Goal: Information Seeking & Learning: Learn about a topic

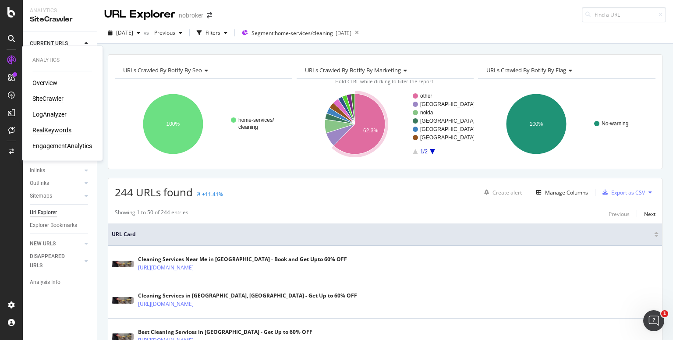
click at [50, 130] on div "RealKeywords" at bounding box center [51, 130] width 39 height 9
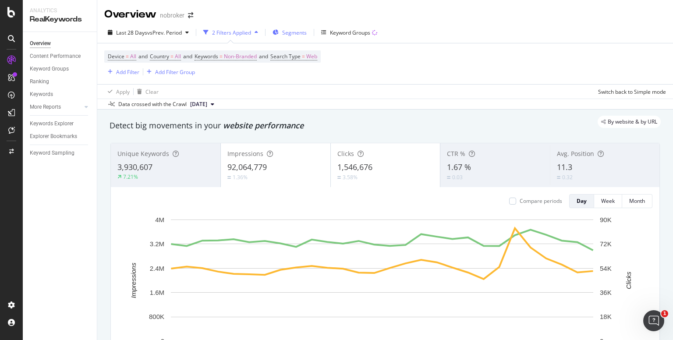
click at [291, 32] on span "Segments" at bounding box center [294, 32] width 25 height 7
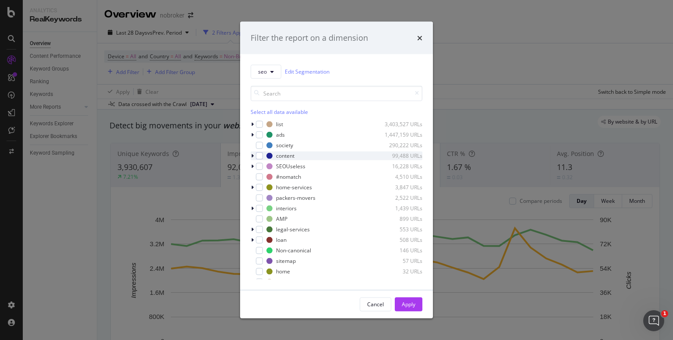
click at [254, 158] on div "modal" at bounding box center [253, 155] width 5 height 9
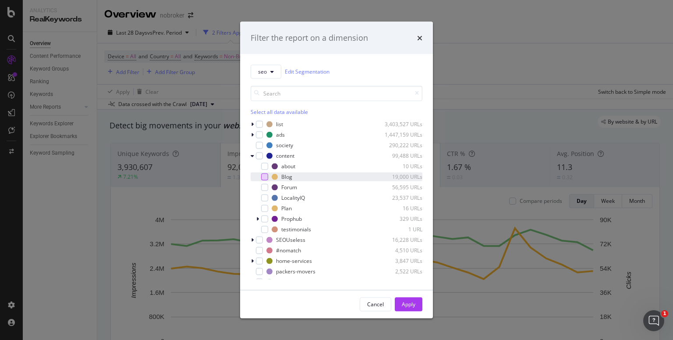
click at [265, 173] on div "modal" at bounding box center [264, 176] width 7 height 7
click at [400, 310] on button "Apply" at bounding box center [409, 304] width 28 height 14
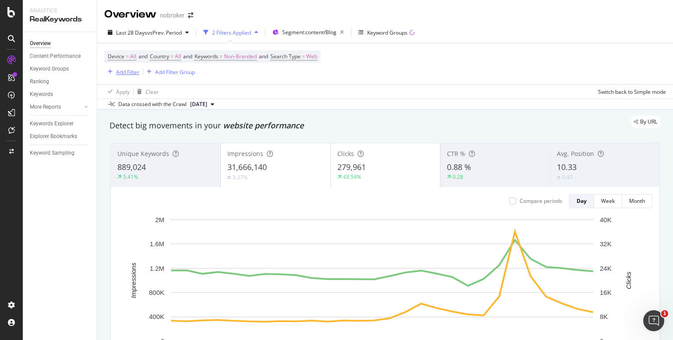
click at [128, 73] on div "Add Filter" at bounding box center [127, 71] width 23 height 7
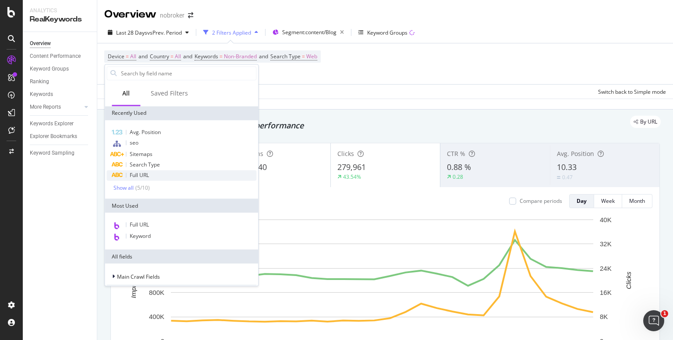
click at [149, 173] on div "Full URL" at bounding box center [181, 175] width 150 height 11
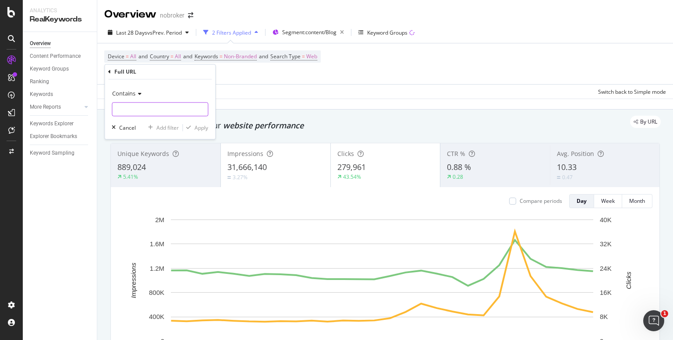
paste input "[URL][DOMAIN_NAME]"
click at [132, 109] on input "[URL][DOMAIN_NAME]" at bounding box center [159, 110] width 95 height 14
type input "[URL][DOMAIN_NAME]"
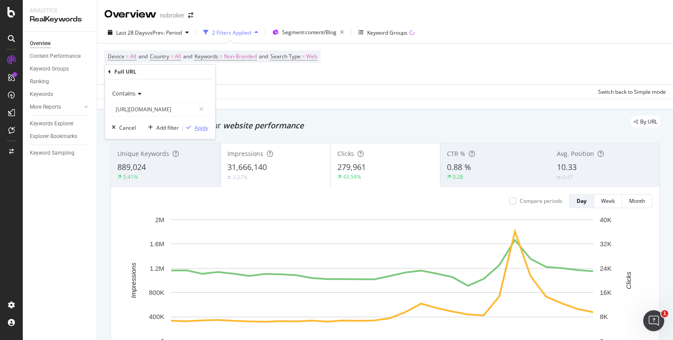
click at [201, 128] on div "Apply" at bounding box center [202, 127] width 14 height 7
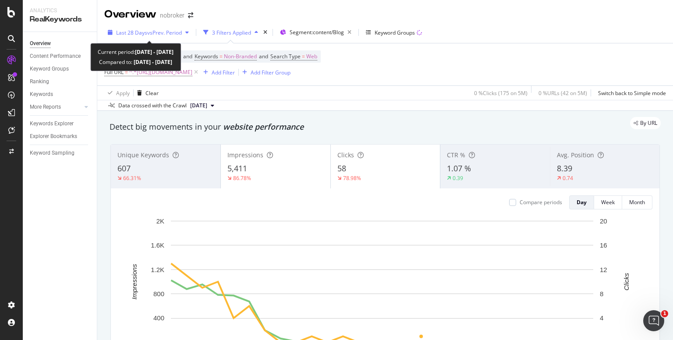
click at [161, 34] on span "vs Prev. Period" at bounding box center [164, 32] width 35 height 7
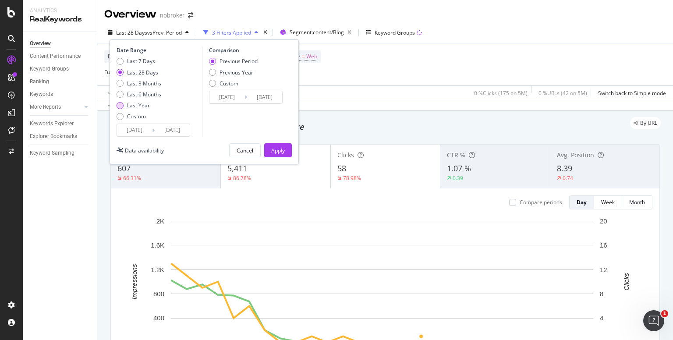
click at [117, 104] on div "Last Year" at bounding box center [120, 105] width 7 height 7
type input "[DATE]"
click at [268, 146] on button "Apply" at bounding box center [278, 150] width 28 height 14
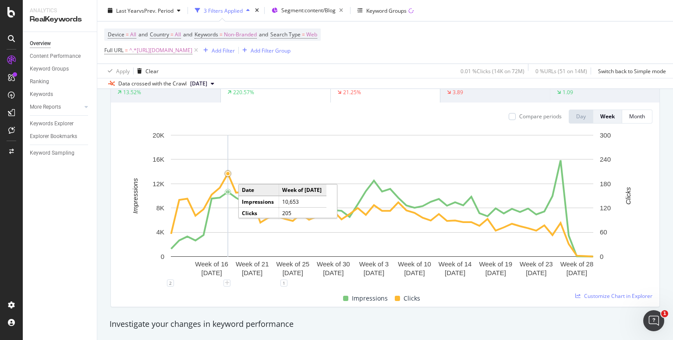
scroll to position [91, 0]
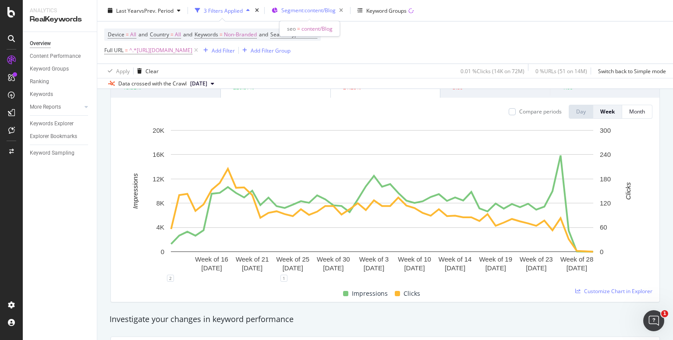
click at [325, 13] on span "Segment: content/Blog" at bounding box center [308, 10] width 54 height 7
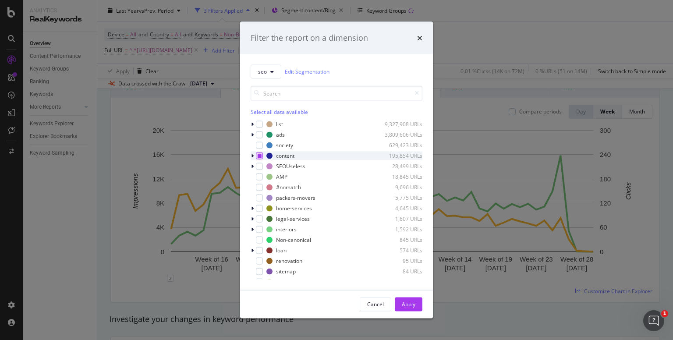
click at [258, 155] on icon "modal" at bounding box center [260, 155] width 4 height 4
click at [403, 308] on div "Apply" at bounding box center [409, 303] width 14 height 13
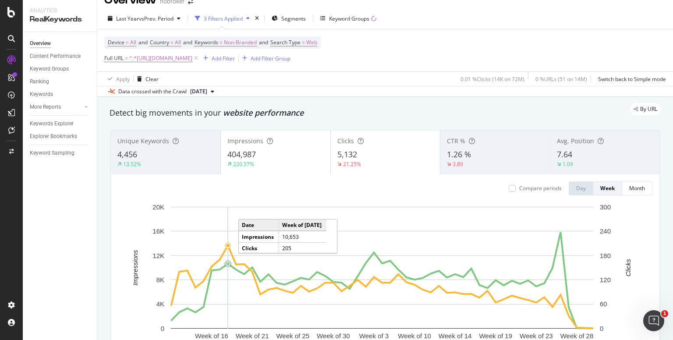
scroll to position [5, 0]
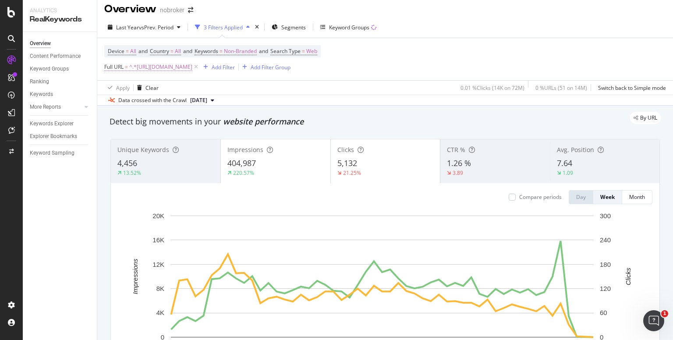
click at [192, 67] on span "^.*[URL][DOMAIN_NAME]" at bounding box center [160, 67] width 63 height 12
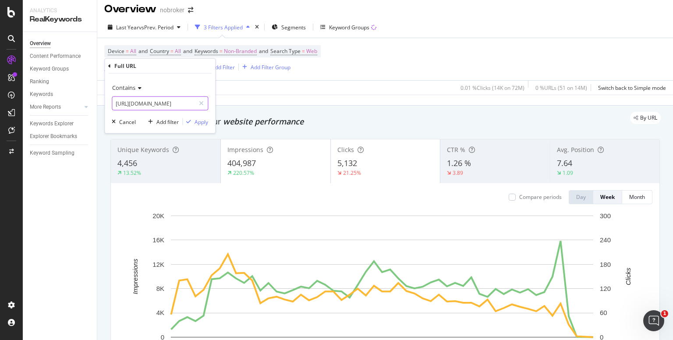
click at [182, 102] on input "[URL][DOMAIN_NAME]" at bounding box center [153, 103] width 83 height 14
type input "[URL][DOMAIN_NAME]"
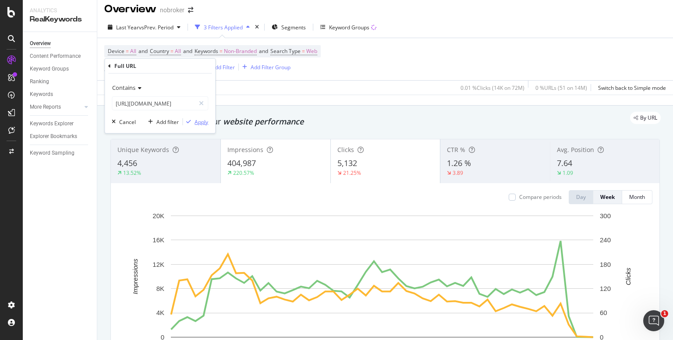
scroll to position [0, 0]
click at [200, 124] on div "Apply" at bounding box center [202, 121] width 14 height 7
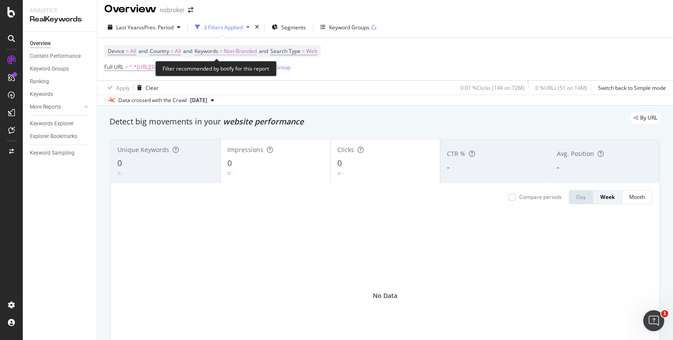
click at [250, 51] on span "Non-Branded" at bounding box center [240, 51] width 33 height 12
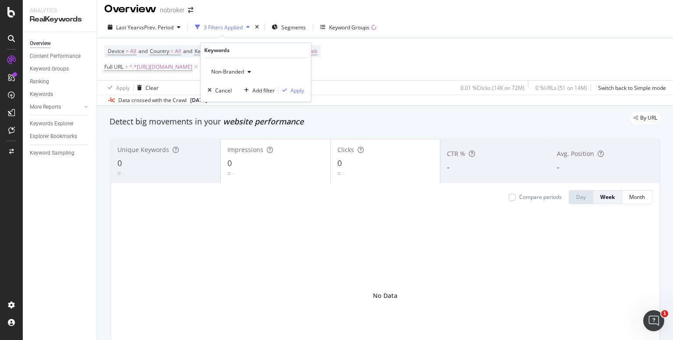
click at [251, 72] on div "button" at bounding box center [249, 71] width 11 height 5
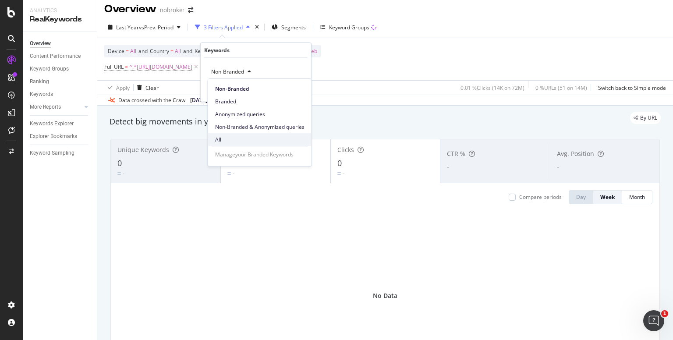
click at [230, 137] on span "All" at bounding box center [259, 140] width 89 height 8
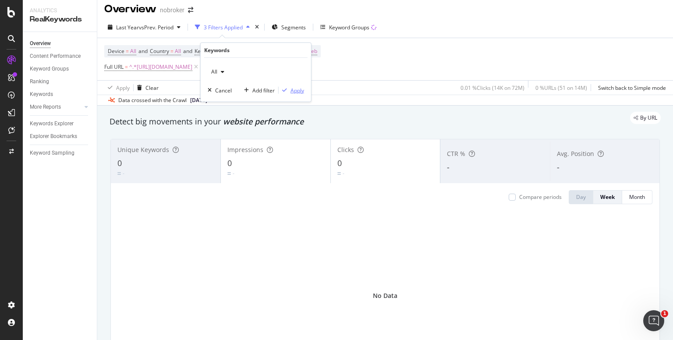
click at [293, 92] on div "Apply" at bounding box center [297, 89] width 14 height 7
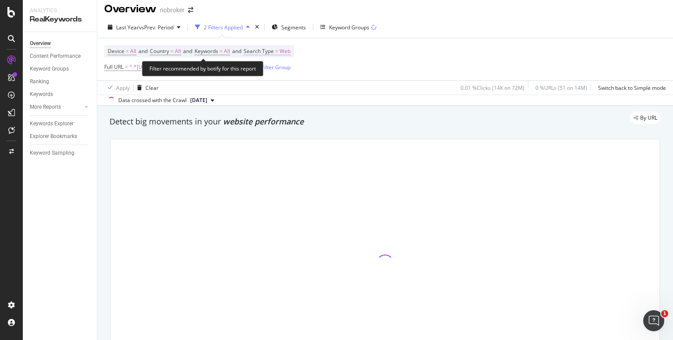
click at [290, 53] on span "Web" at bounding box center [284, 51] width 11 height 12
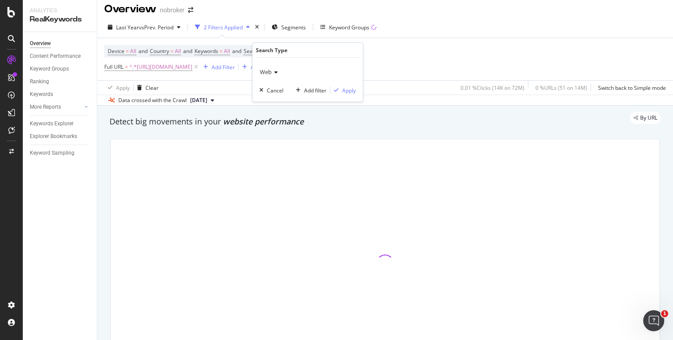
click at [276, 71] on icon at bounding box center [275, 72] width 6 height 5
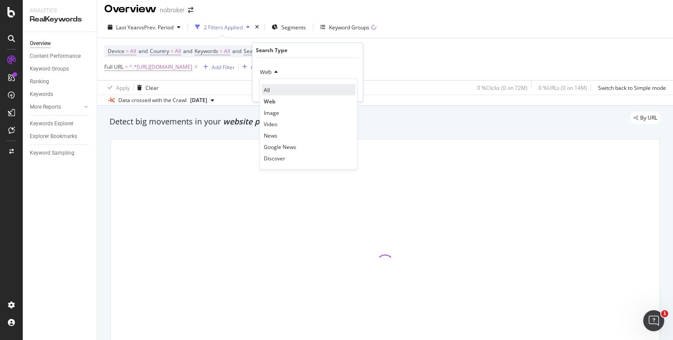
click at [283, 89] on div "All" at bounding box center [309, 89] width 94 height 11
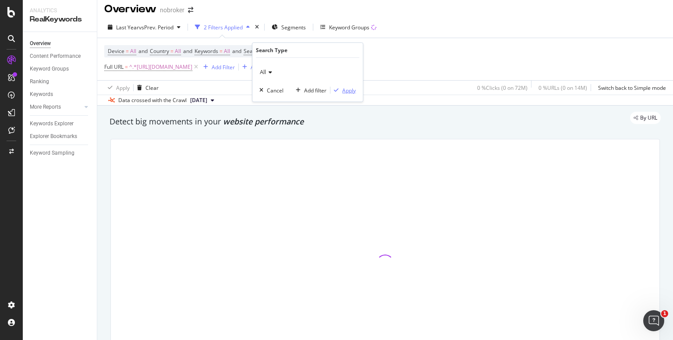
click at [337, 86] on div "Apply" at bounding box center [342, 90] width 25 height 8
click at [192, 69] on span "^.*[URL][DOMAIN_NAME]" at bounding box center [160, 67] width 63 height 12
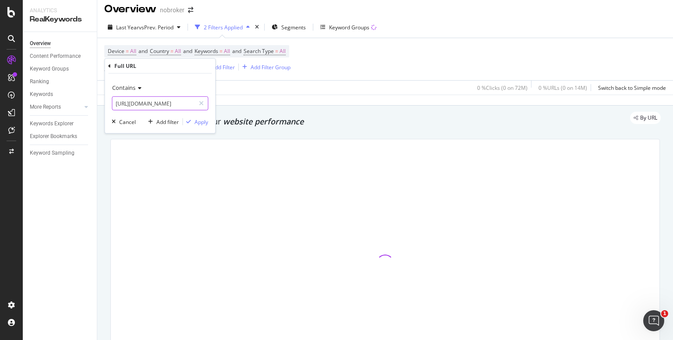
click at [180, 103] on input "[URL][DOMAIN_NAME]" at bounding box center [153, 103] width 83 height 14
paste input "blog/painting-costs-in-[GEOGRAPHIC_DATA]/"
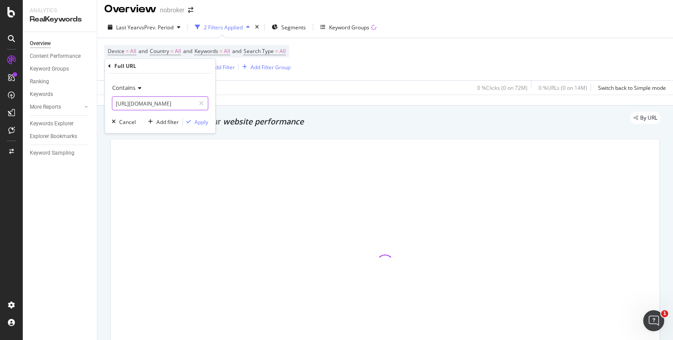
click at [172, 103] on input "[URL][DOMAIN_NAME]" at bounding box center [153, 103] width 83 height 14
type input "[URL][DOMAIN_NAME]"
click at [200, 125] on div "Apply" at bounding box center [202, 121] width 14 height 7
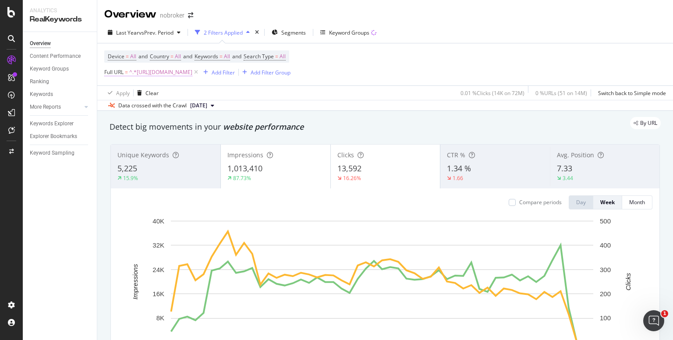
click at [192, 76] on span "^.*[URL][DOMAIN_NAME]" at bounding box center [160, 72] width 63 height 12
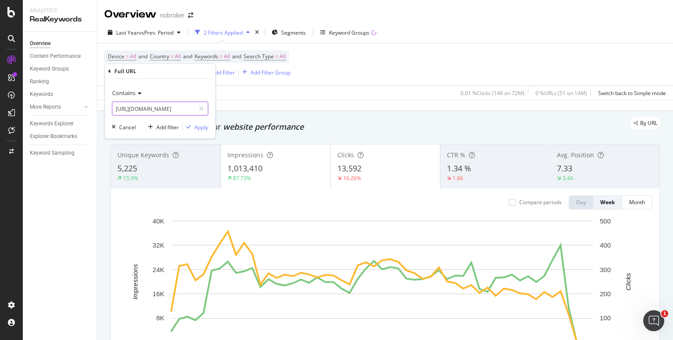
click at [182, 108] on input "[URL][DOMAIN_NAME]" at bounding box center [153, 109] width 83 height 14
click at [184, 107] on input "[URL][DOMAIN_NAME]" at bounding box center [153, 109] width 83 height 14
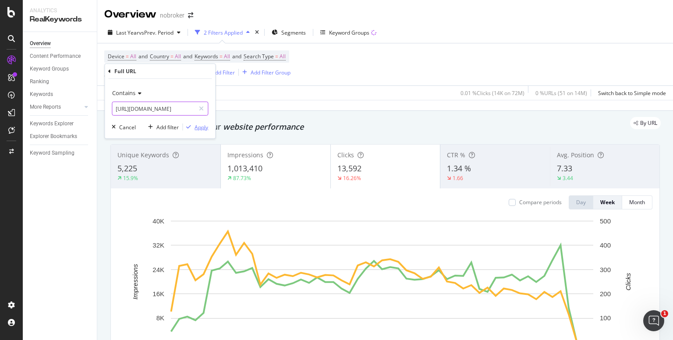
type input "[URL][DOMAIN_NAME]"
click at [205, 127] on div "Apply" at bounding box center [202, 126] width 14 height 7
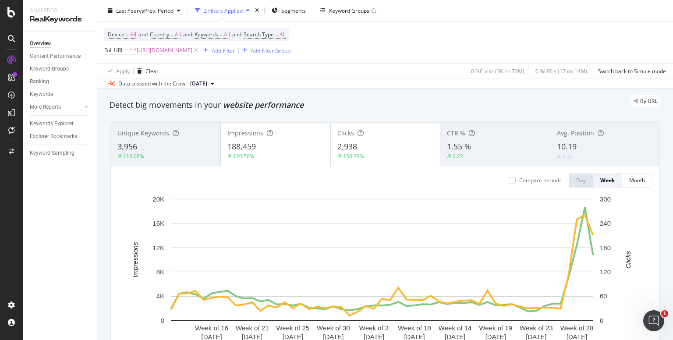
scroll to position [14, 0]
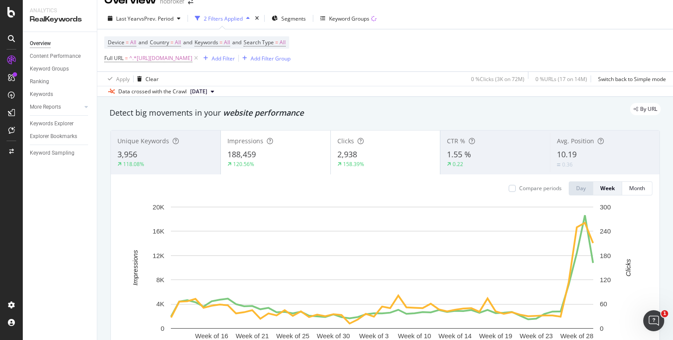
click at [358, 110] on div "By URL" at bounding box center [381, 109] width 560 height 12
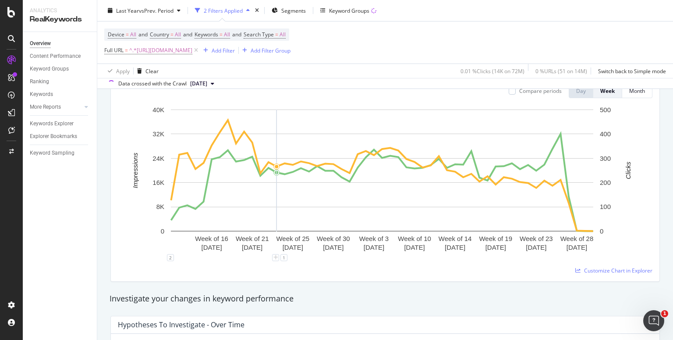
scroll to position [98, 0]
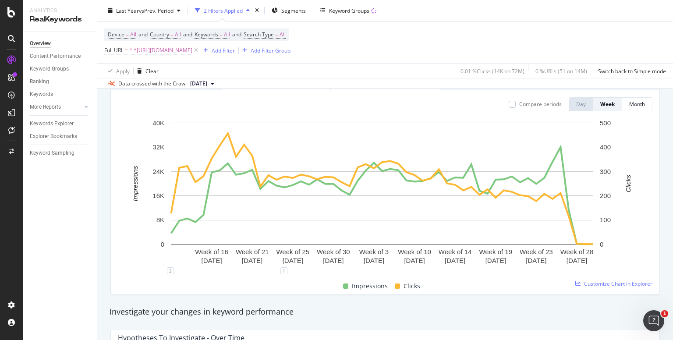
click at [483, 50] on div "Device = All and Country = All and Keywords = All and Search Type = All Full UR…" at bounding box center [385, 42] width 562 height 42
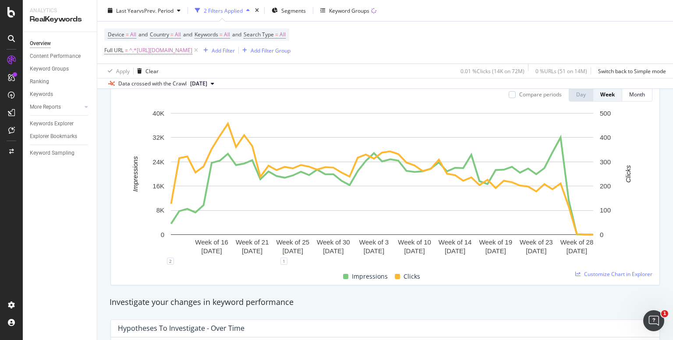
scroll to position [108, 0]
